Goal: Navigation & Orientation: Find specific page/section

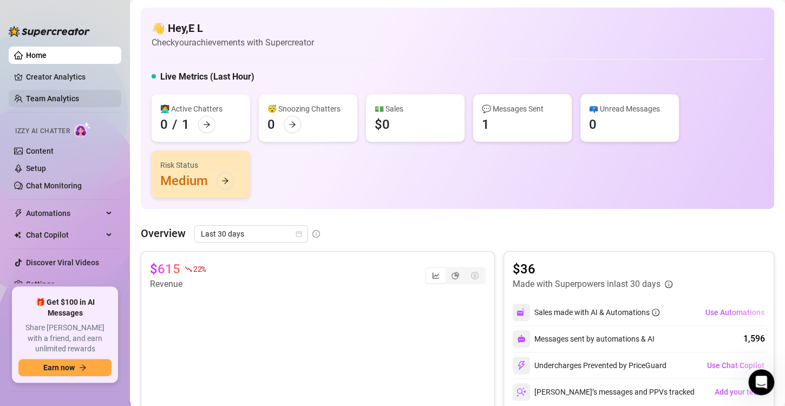
click at [54, 99] on link "Team Analytics" at bounding box center [52, 98] width 53 height 9
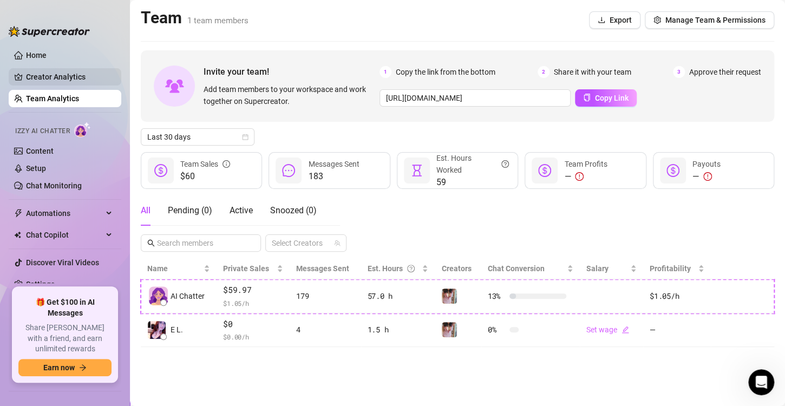
click at [54, 75] on link "Creator Analytics" at bounding box center [69, 76] width 87 height 17
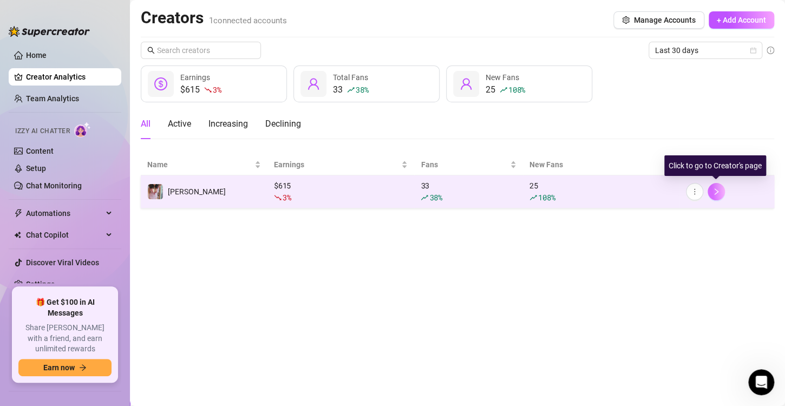
click at [722, 192] on button "button" at bounding box center [716, 191] width 17 height 17
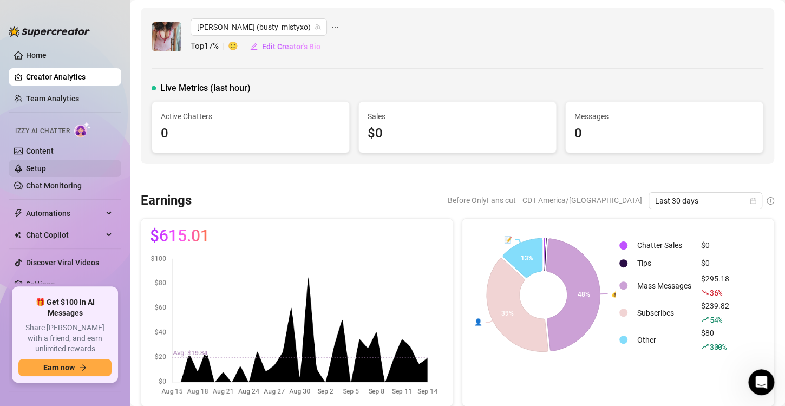
click at [41, 170] on link "Setup" at bounding box center [36, 168] width 20 height 9
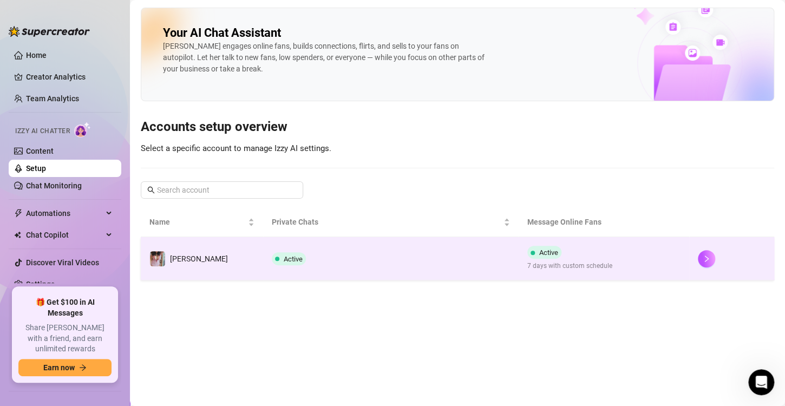
click at [698, 264] on div at bounding box center [732, 258] width 68 height 17
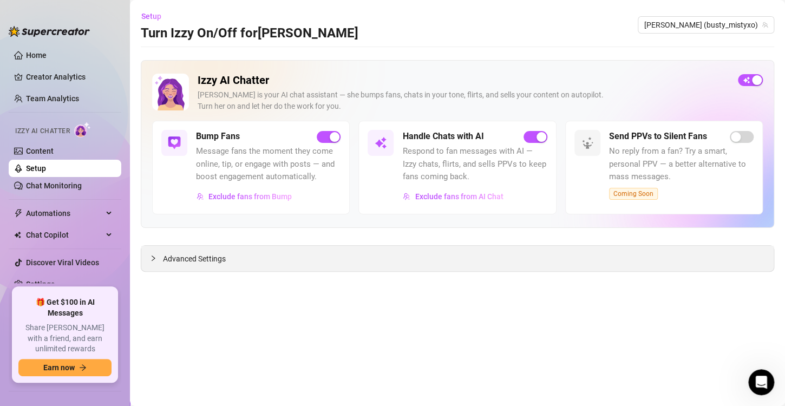
click at [195, 256] on span "Advanced Settings" at bounding box center [194, 259] width 63 height 12
